Goal: Entertainment & Leisure: Consume media (video, audio)

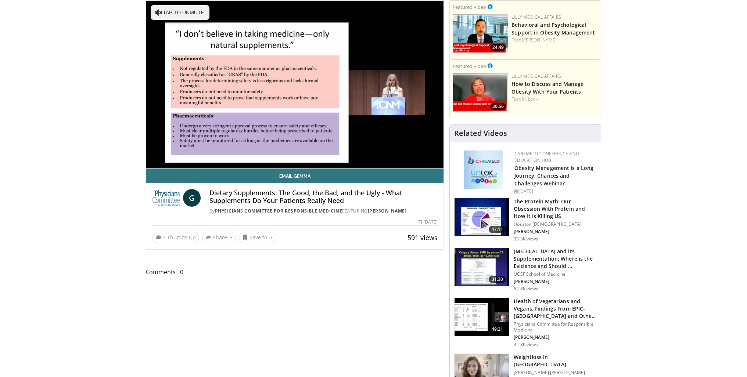
scroll to position [74, 0]
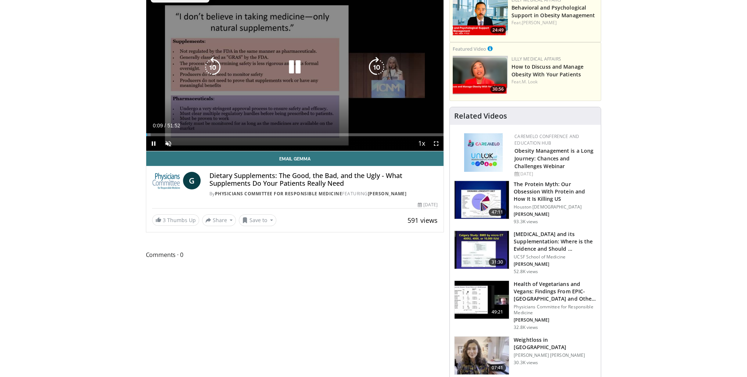
click at [322, 82] on div "10 seconds Tap to unmute" at bounding box center [295, 67] width 298 height 168
click at [150, 140] on span "Video Player" at bounding box center [153, 143] width 15 height 15
click at [167, 143] on span "Video Player" at bounding box center [168, 143] width 15 height 15
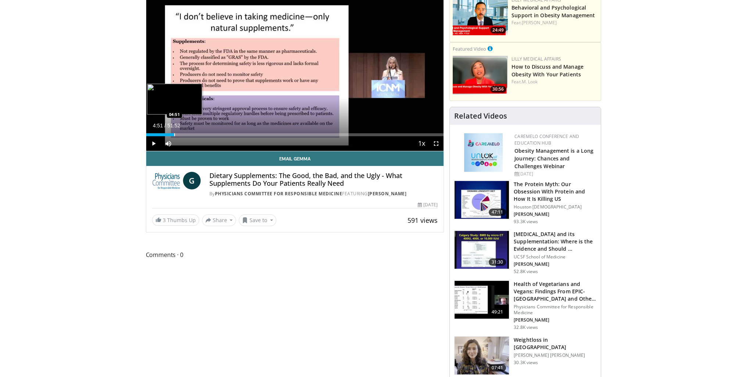
click at [173, 133] on div "Loaded : 9.56% 04:51 04:51" at bounding box center [295, 134] width 298 height 3
click at [189, 133] on div "Loaded : 11.79% 07:25 07:25" at bounding box center [295, 132] width 298 height 7
click at [207, 134] on div "Progress Bar" at bounding box center [207, 134] width 1 height 3
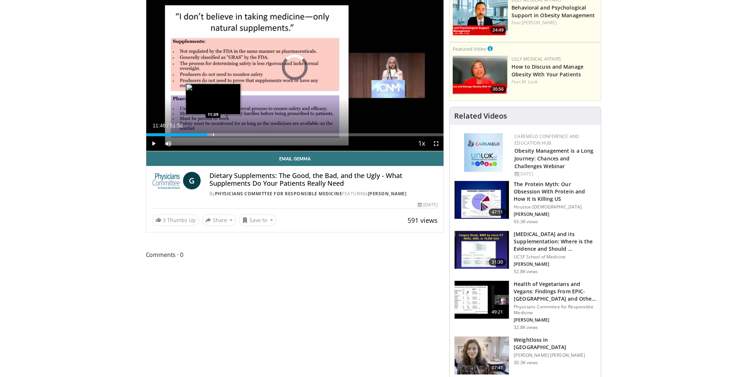
click at [213, 132] on div "Loaded : 22.49% 10:38 11:39" at bounding box center [295, 132] width 298 height 7
click at [225, 133] on div "Progress Bar" at bounding box center [225, 134] width 1 height 3
click at [238, 135] on div "Progress Bar" at bounding box center [238, 134] width 1 height 3
click at [151, 142] on span "Video Player" at bounding box center [153, 143] width 15 height 15
